Goal: Navigation & Orientation: Find specific page/section

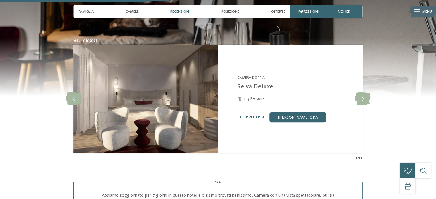
scroll to position [573, 0]
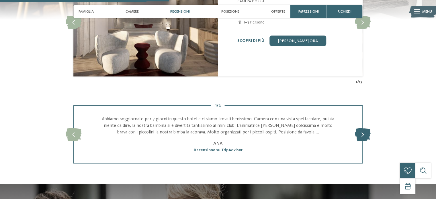
click at [364, 135] on icon at bounding box center [363, 134] width 16 height 13
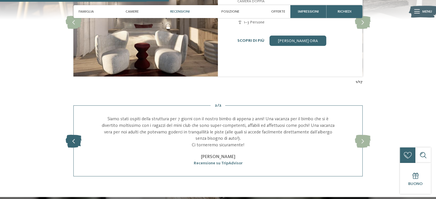
click at [75, 138] on icon at bounding box center [74, 141] width 16 height 13
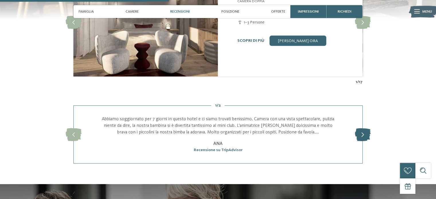
click at [366, 135] on icon at bounding box center [363, 134] width 16 height 13
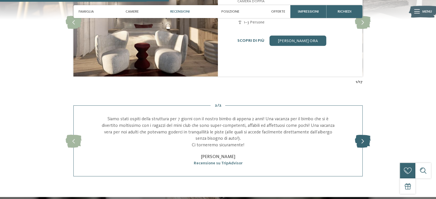
click at [363, 139] on icon at bounding box center [363, 141] width 16 height 13
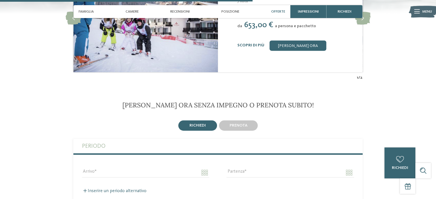
scroll to position [745, 0]
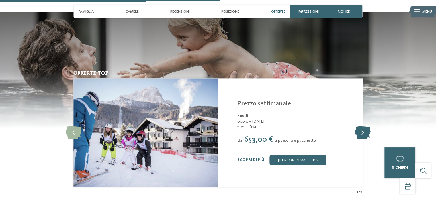
click at [364, 132] on icon at bounding box center [363, 132] width 16 height 13
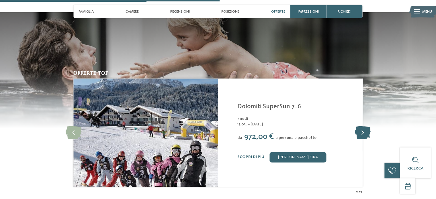
click at [364, 134] on icon at bounding box center [363, 132] width 16 height 13
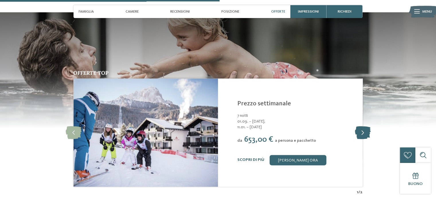
click at [364, 134] on icon at bounding box center [363, 132] width 16 height 13
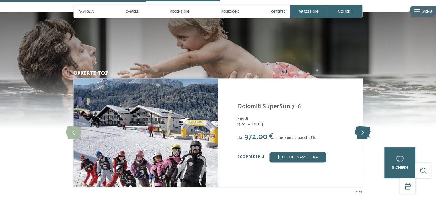
click at [365, 134] on icon at bounding box center [363, 132] width 16 height 13
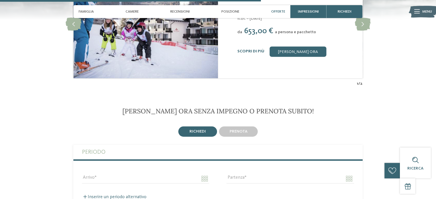
scroll to position [889, 0]
